Goal: Navigation & Orientation: Go to known website

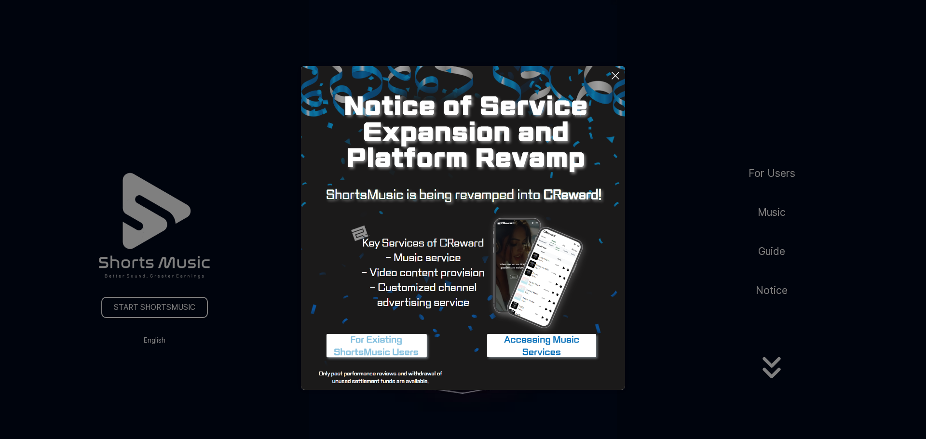
click at [617, 75] on icon at bounding box center [616, 76] width 12 height 12
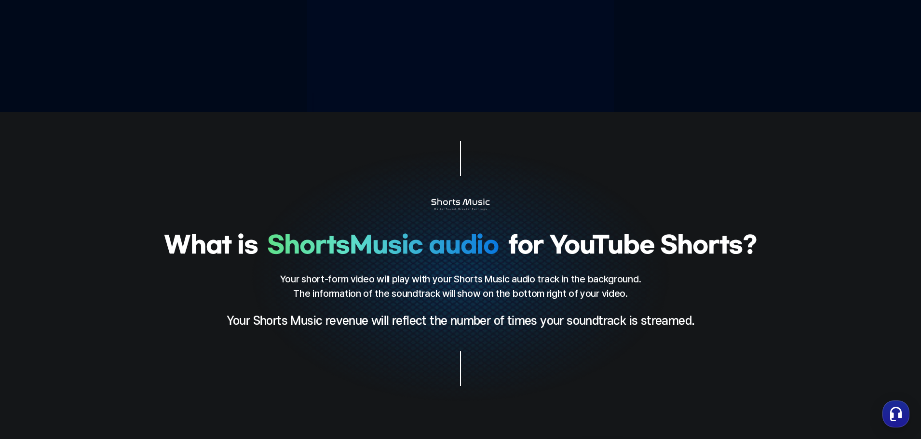
scroll to position [96, 0]
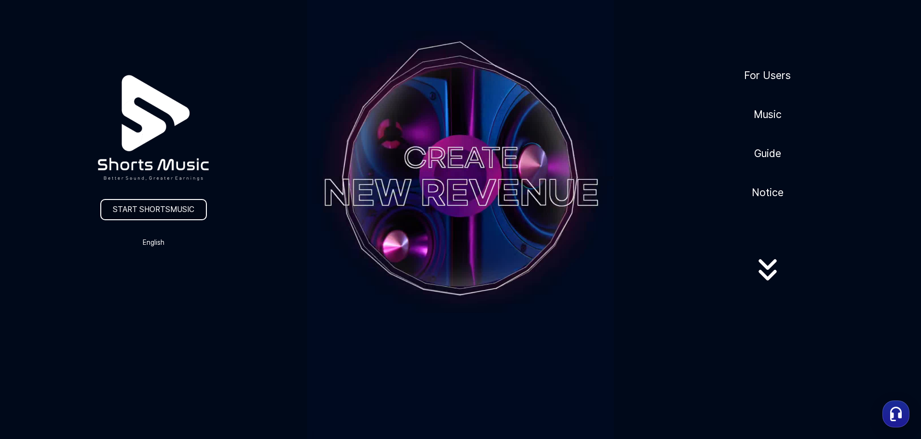
click at [159, 207] on link "START SHORTSMUSIC" at bounding box center [153, 209] width 107 height 21
click at [166, 207] on link "START SHORTSMUSIC" at bounding box center [153, 209] width 107 height 21
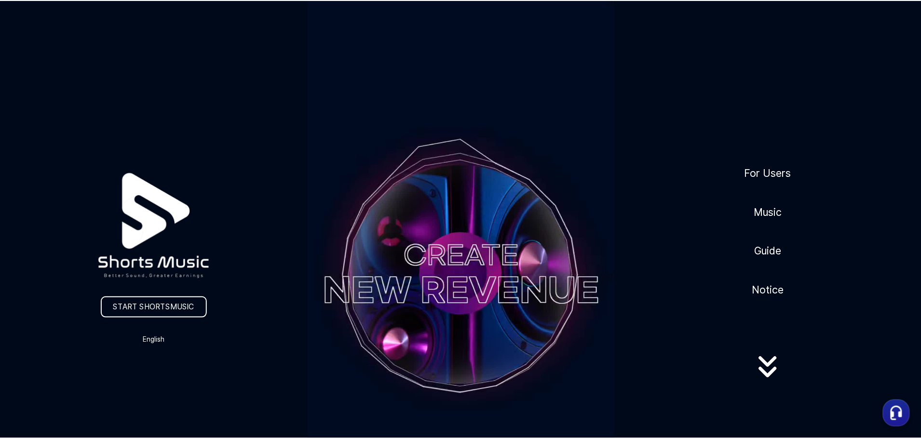
scroll to position [96, 0]
